Goal: Communication & Community: Answer question/provide support

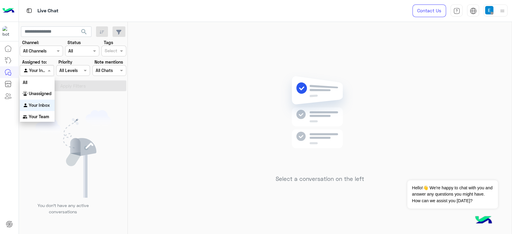
click at [42, 69] on div at bounding box center [36, 70] width 33 height 7
click at [44, 80] on div "All" at bounding box center [37, 82] width 35 height 11
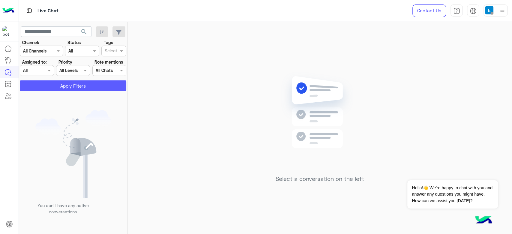
click at [47, 83] on button "Apply Filters" at bounding box center [73, 85] width 107 height 11
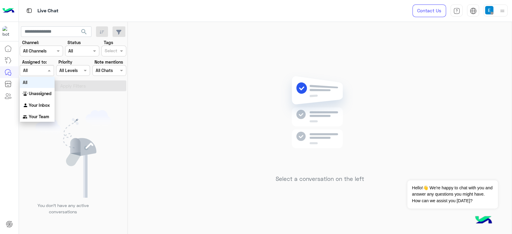
click at [44, 70] on div at bounding box center [36, 70] width 33 height 7
click at [43, 94] on b "Unassigned" at bounding box center [40, 93] width 23 height 5
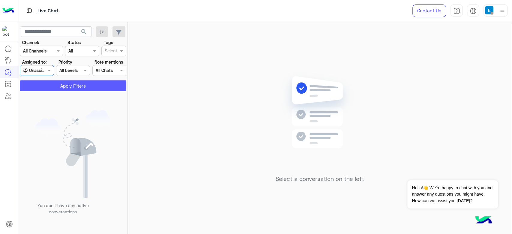
click at [63, 84] on button "Apply Filters" at bounding box center [73, 85] width 107 height 11
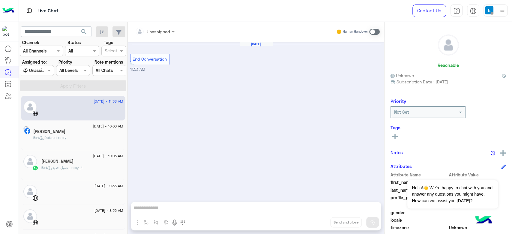
click at [80, 135] on div "Bot : Default reply" at bounding box center [78, 140] width 90 height 11
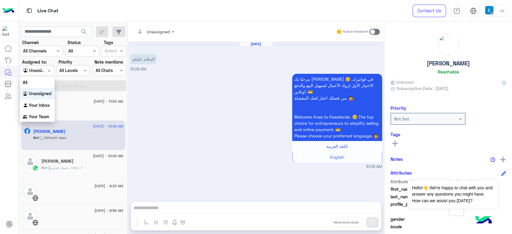
click at [34, 71] on input "text" at bounding box center [30, 71] width 14 height 6
click at [36, 81] on div "All" at bounding box center [37, 82] width 35 height 11
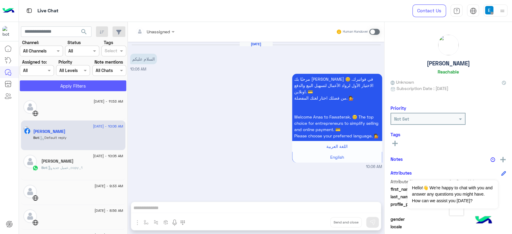
click at [44, 82] on button "Apply Filters" at bounding box center [73, 85] width 107 height 11
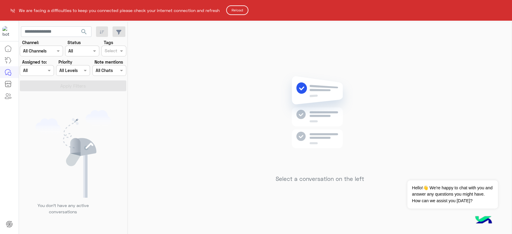
click at [243, 7] on button "Reload" at bounding box center [237, 10] width 22 height 10
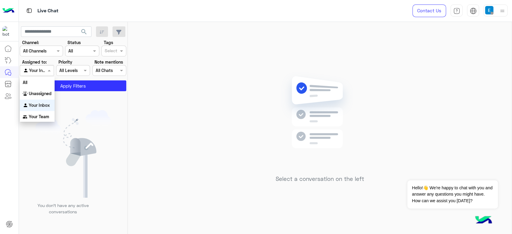
click at [33, 65] on div "Agent Filter Your Inbox" at bounding box center [37, 70] width 34 height 11
click at [38, 80] on div "All" at bounding box center [37, 82] width 35 height 11
click at [31, 68] on input "text" at bounding box center [30, 71] width 14 height 6
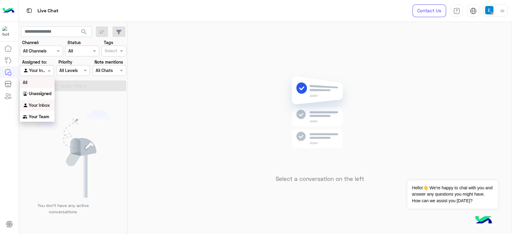
click at [37, 80] on div "All" at bounding box center [37, 82] width 35 height 11
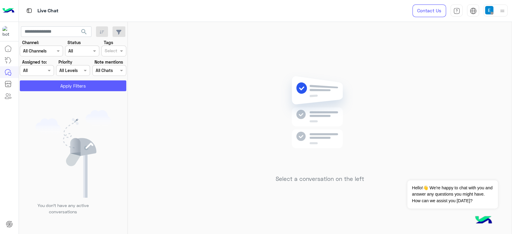
click at [61, 84] on button "Apply Filters" at bounding box center [73, 85] width 107 height 11
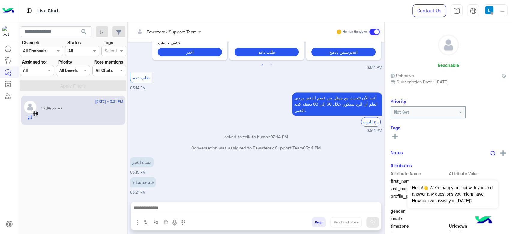
scroll to position [286, 0]
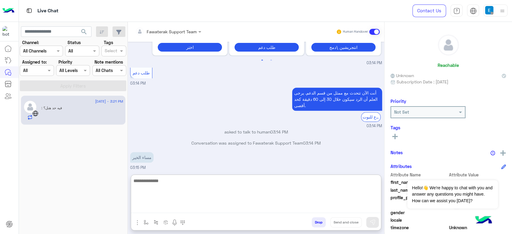
click at [197, 207] on textarea at bounding box center [256, 195] width 250 height 36
type textarea "****"
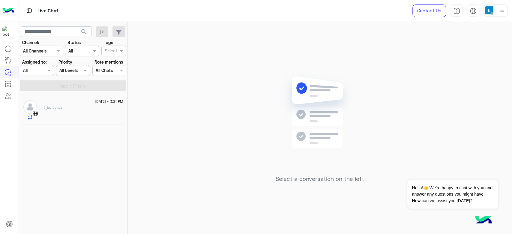
click at [63, 97] on div "16 September - 3:21 PM : فيه حد هنل؟" at bounding box center [73, 110] width 104 height 29
click at [78, 108] on div ": فيه حد هنل؟" at bounding box center [82, 112] width 82 height 15
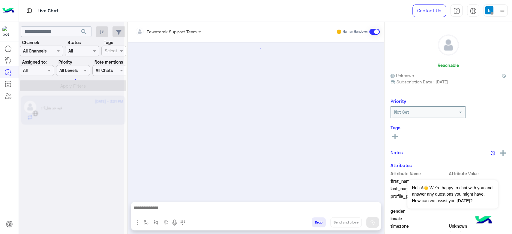
scroll to position [338, 0]
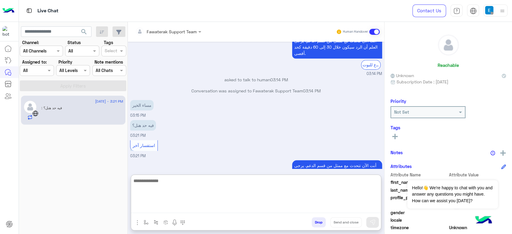
click at [229, 207] on textarea at bounding box center [256, 195] width 250 height 36
type textarea "**********"
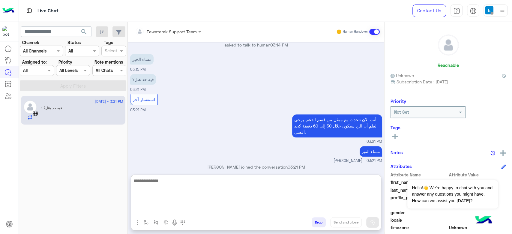
scroll to position [395, 0]
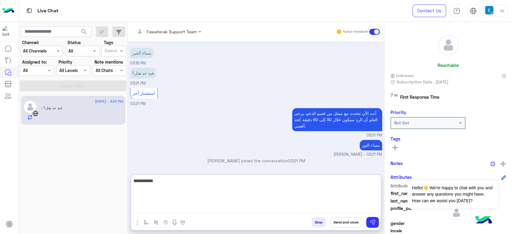
type textarea "**********"
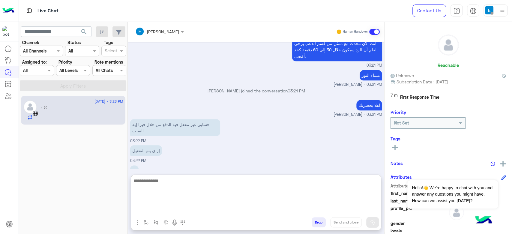
scroll to position [480, 0]
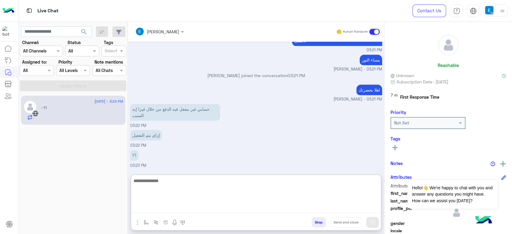
click at [162, 188] on textarea at bounding box center [256, 195] width 250 height 36
type textarea "**********"
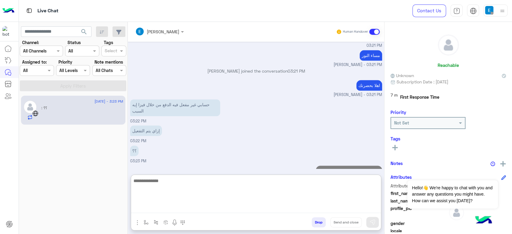
scroll to position [499, 0]
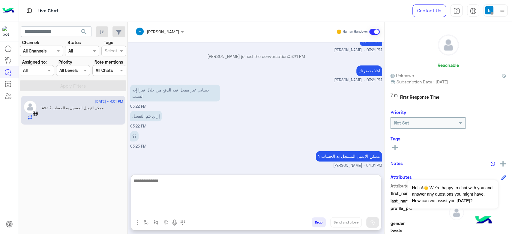
click at [159, 193] on textarea at bounding box center [256, 195] width 250 height 36
click at [170, 182] on textarea at bounding box center [256, 195] width 250 height 36
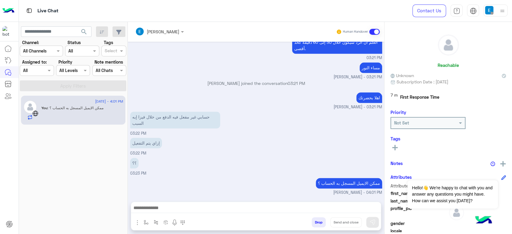
scroll to position [473, 0]
click at [472, 145] on div "See All" at bounding box center [449, 146] width 116 height 7
